Goal: Find specific page/section: Find specific page/section

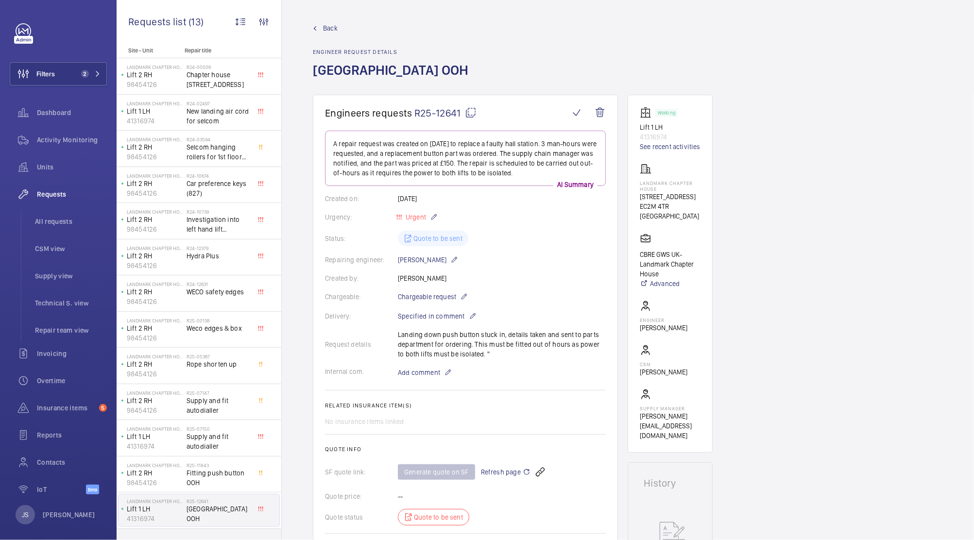
scroll to position [7, 0]
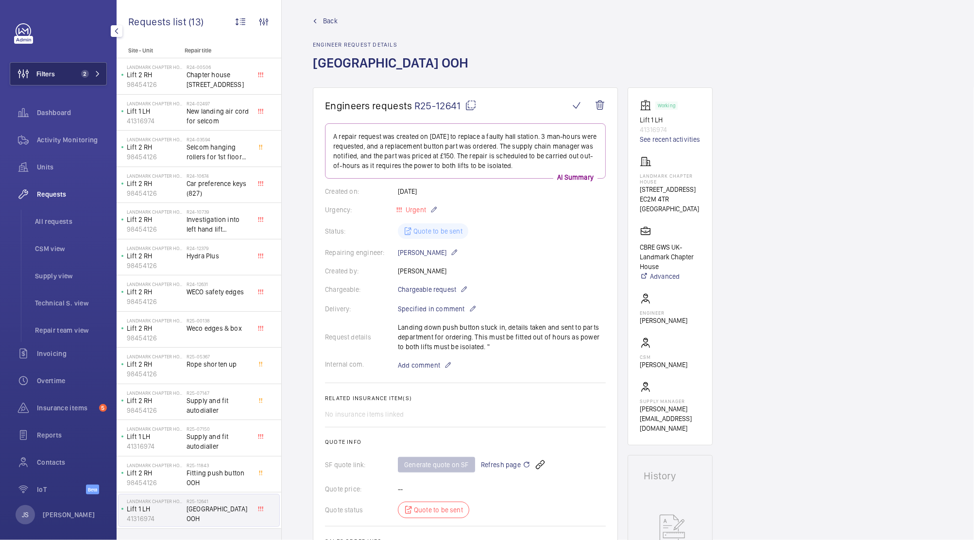
click at [55, 77] on button "Filters 2" at bounding box center [58, 73] width 97 height 23
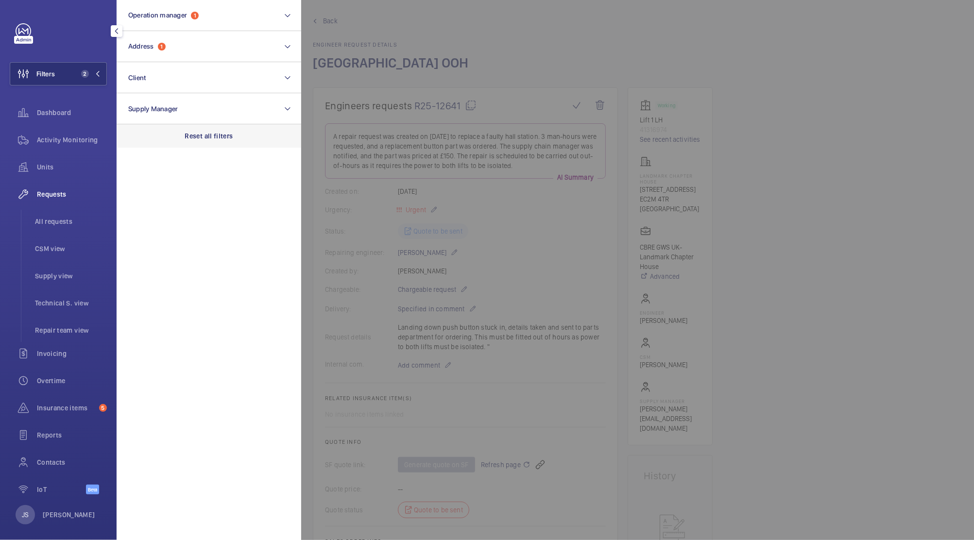
click at [197, 138] on p "Reset all filters" at bounding box center [209, 136] width 48 height 10
click at [65, 75] on button "Filters" at bounding box center [58, 73] width 97 height 23
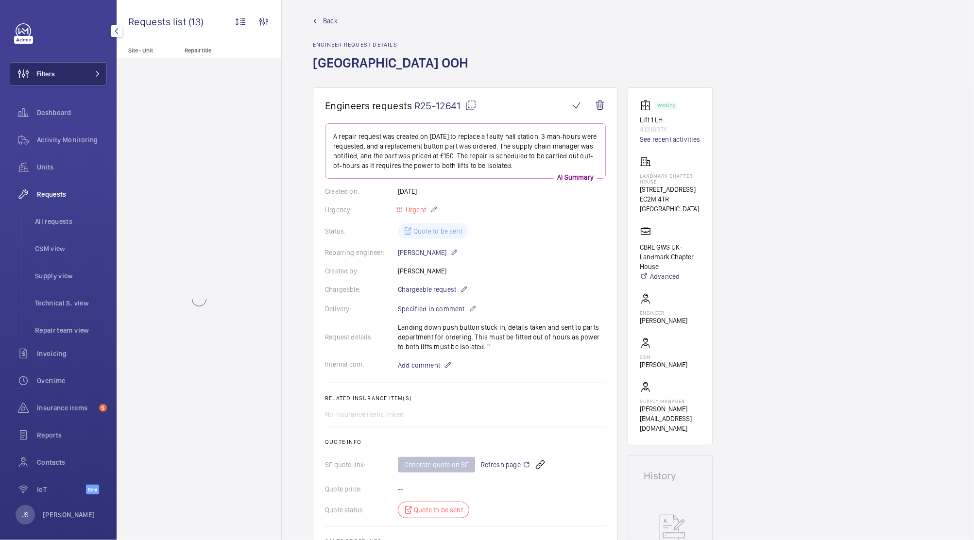
click at [65, 75] on button "Filters" at bounding box center [58, 73] width 97 height 23
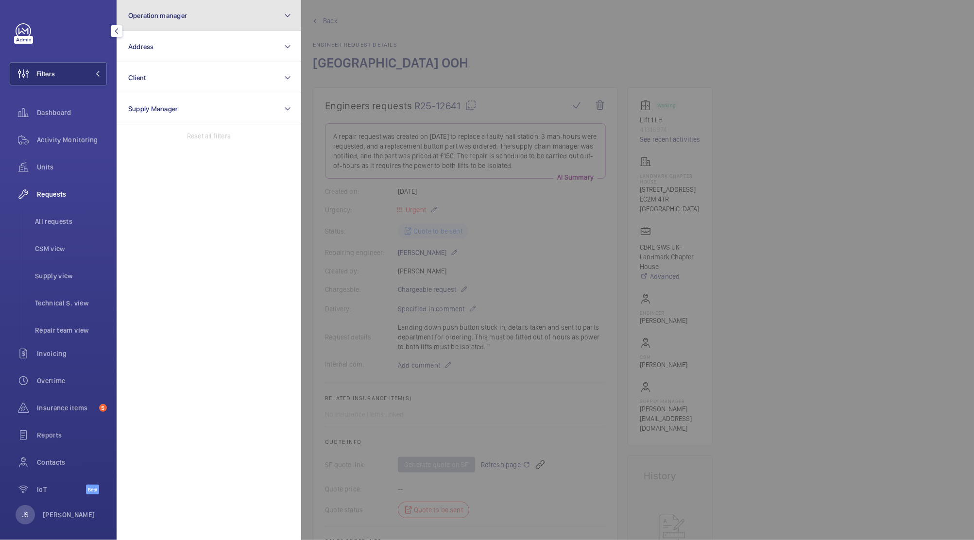
click at [178, 12] on span "Operation manager" at bounding box center [157, 16] width 59 height 8
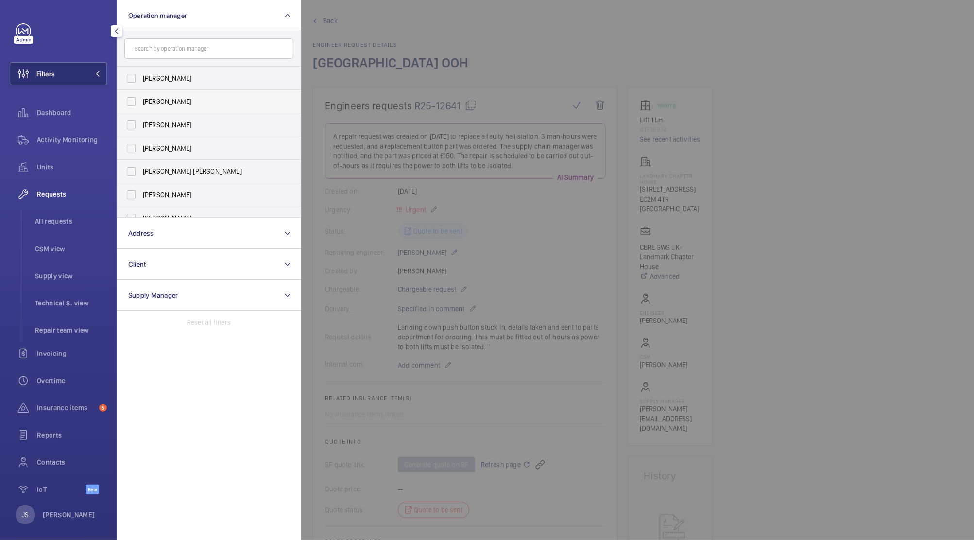
click at [173, 103] on span "[PERSON_NAME]" at bounding box center [210, 102] width 134 height 10
click at [141, 103] on input "[PERSON_NAME]" at bounding box center [130, 101] width 19 height 19
checkbox input "true"
click at [92, 36] on div at bounding box center [61, 31] width 91 height 16
